Goal: Task Accomplishment & Management: Use online tool/utility

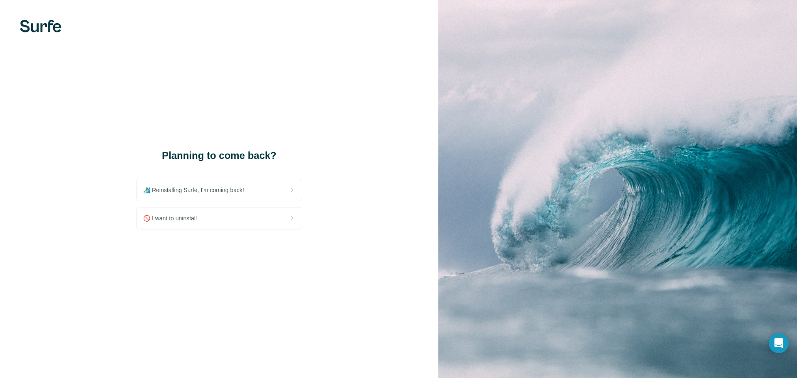
click at [360, 125] on div "Planning to come back? 🏄🏻‍♂️ Reinstalling Surfe, I'm coming back! 🚫 I want to u…" at bounding box center [219, 189] width 438 height 378
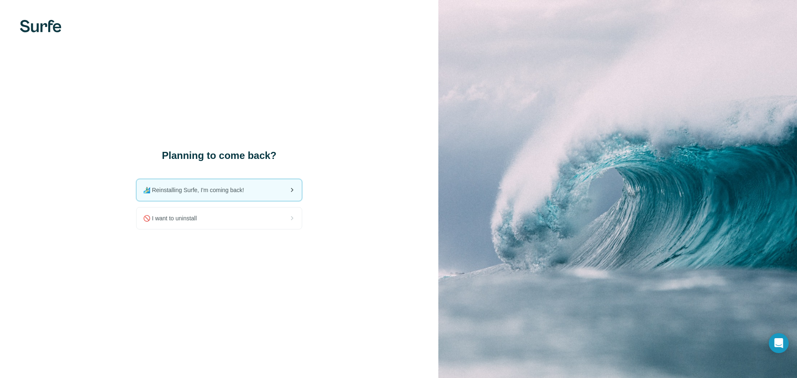
click at [225, 191] on span "🏄🏻‍♂️ Reinstalling Surfe, I'm coming back!" at bounding box center [197, 190] width 108 height 8
click at [273, 189] on div "🏄🏻‍♂️ Reinstalling Surfe, I'm coming back!" at bounding box center [219, 190] width 165 height 22
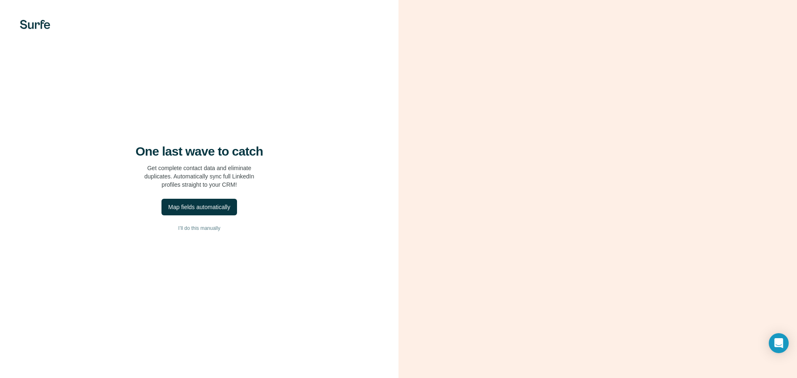
click at [407, 87] on div at bounding box center [598, 189] width 399 height 378
drag, startPoint x: 206, startPoint y: 206, endPoint x: 200, endPoint y: 231, distance: 25.9
click at [200, 231] on div "One last wave to catch Get complete contact data and eliminate duplicates. Auto…" at bounding box center [199, 189] width 399 height 378
click at [200, 206] on div "Map fields automatically" at bounding box center [199, 207] width 62 height 8
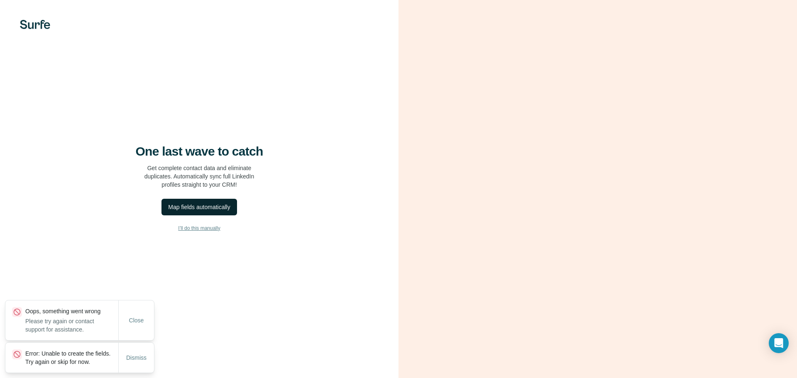
click at [201, 231] on span "I’ll do this manually" at bounding box center [199, 228] width 42 height 7
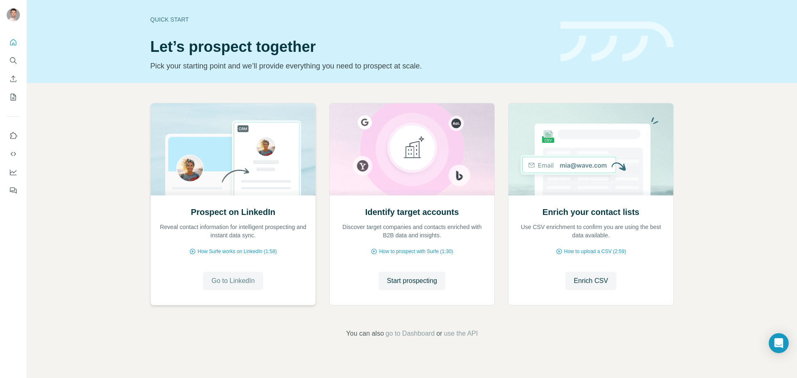
click at [240, 282] on span "Go to LinkedIn" at bounding box center [232, 281] width 43 height 10
click at [12, 44] on icon "Quick start" at bounding box center [13, 42] width 8 height 8
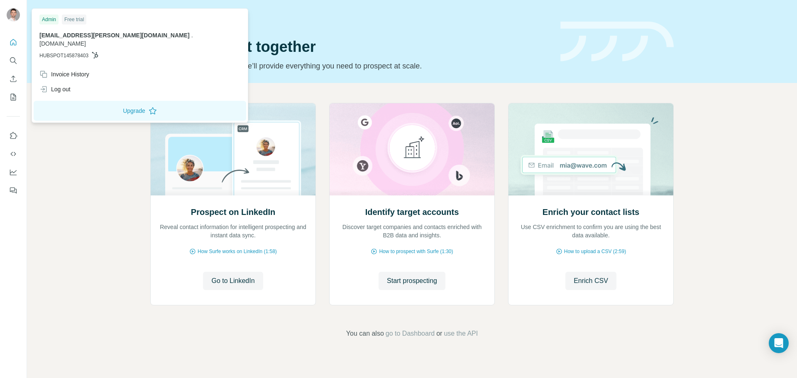
click at [10, 14] on img at bounding box center [13, 14] width 13 height 13
